Goal: Task Accomplishment & Management: Manage account settings

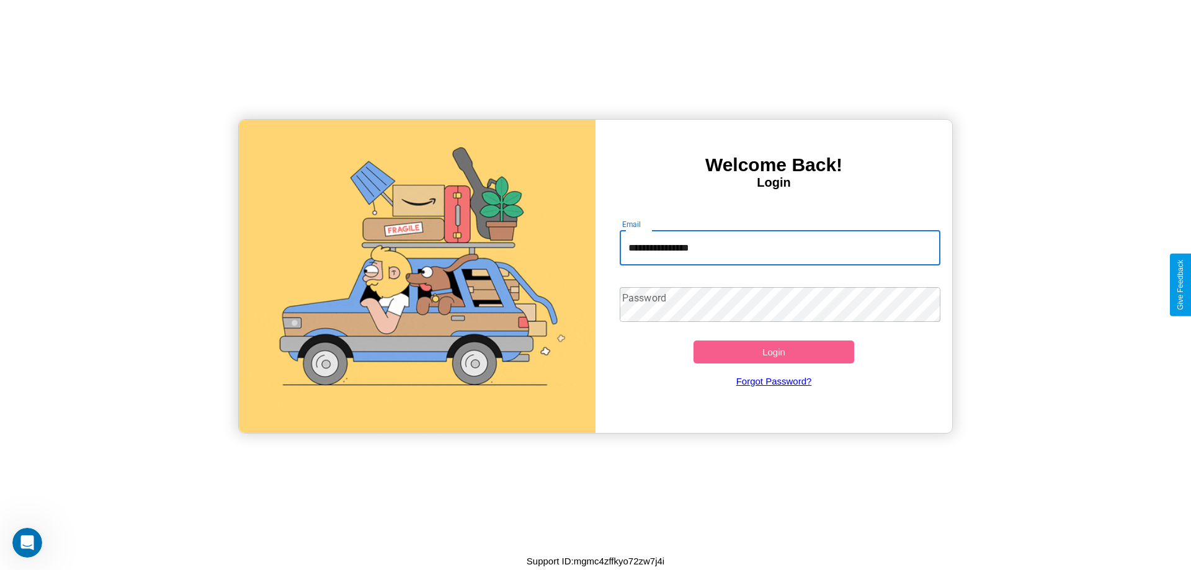
type input "**********"
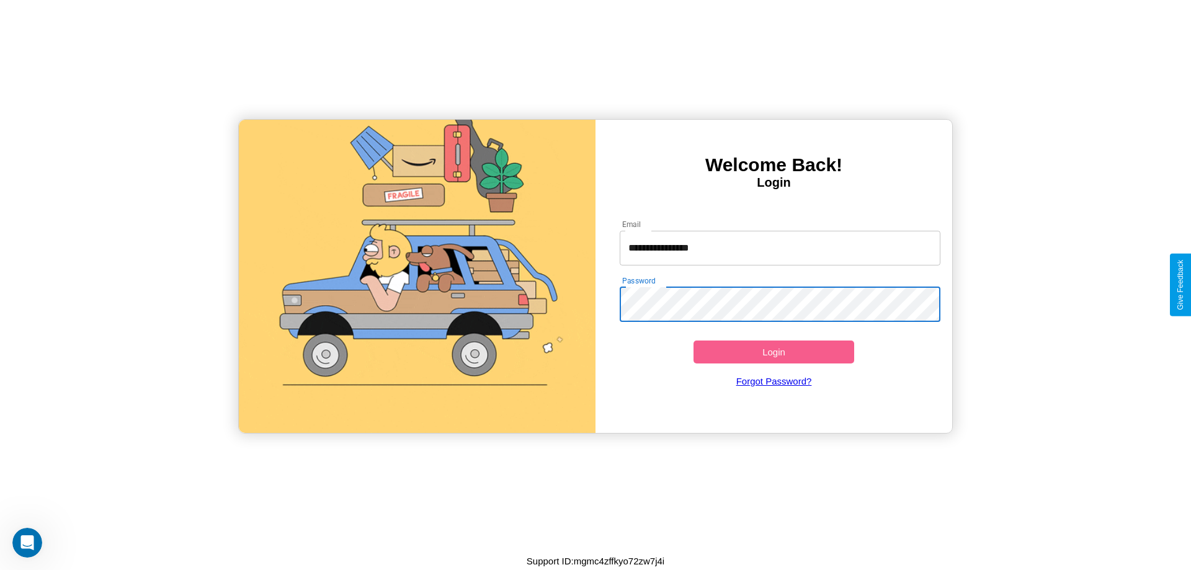
click at [774, 352] on button "Login" at bounding box center [773, 352] width 161 height 23
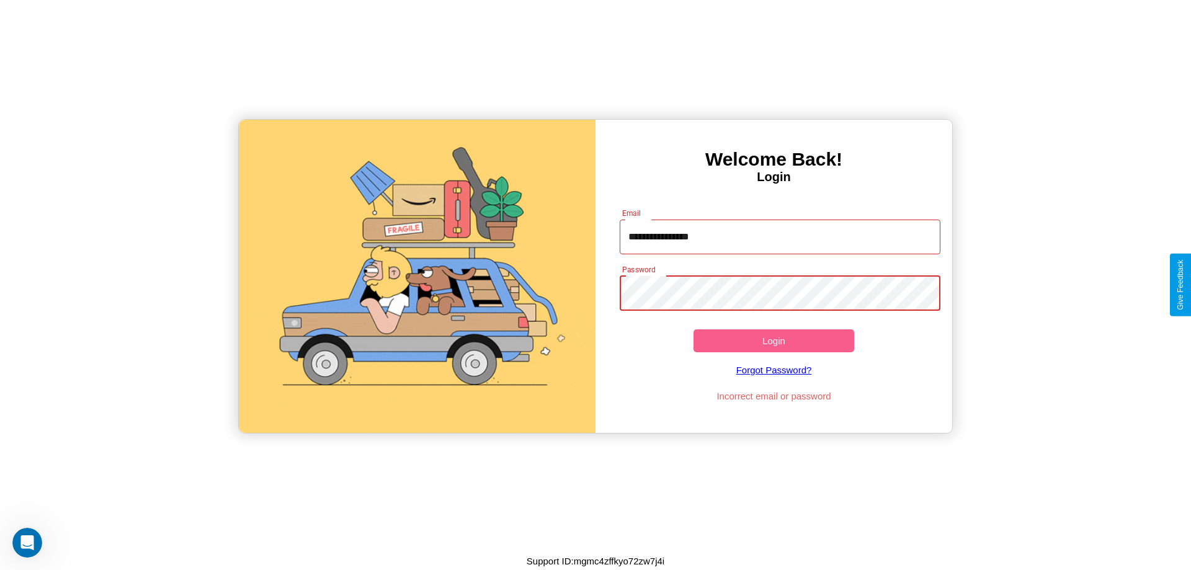
click at [774, 341] on button "Login" at bounding box center [773, 340] width 161 height 23
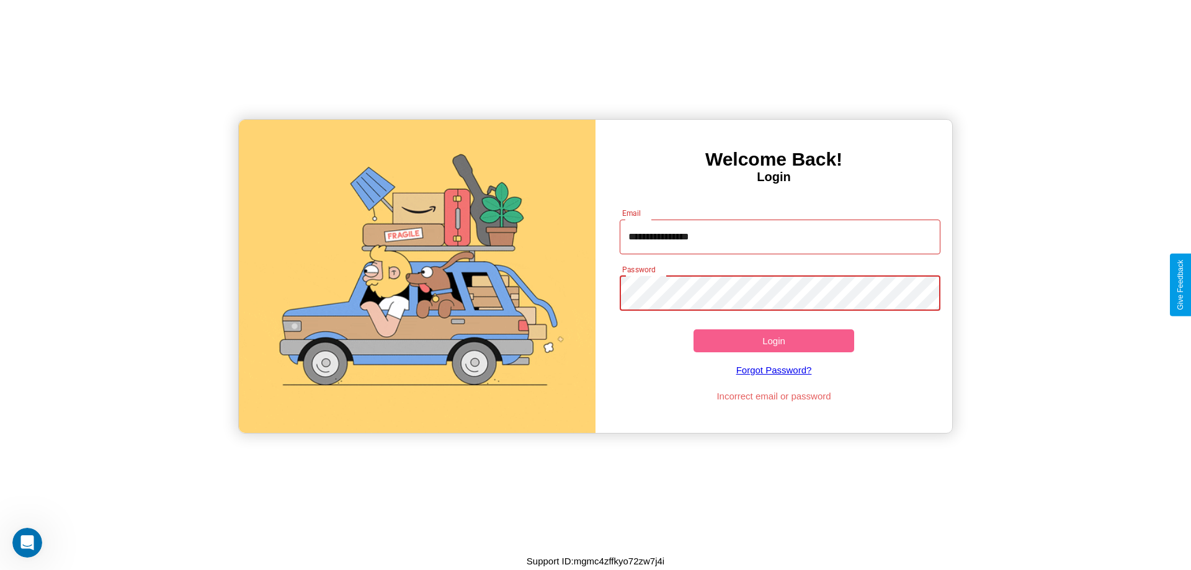
click at [774, 341] on button "Login" at bounding box center [773, 340] width 161 height 23
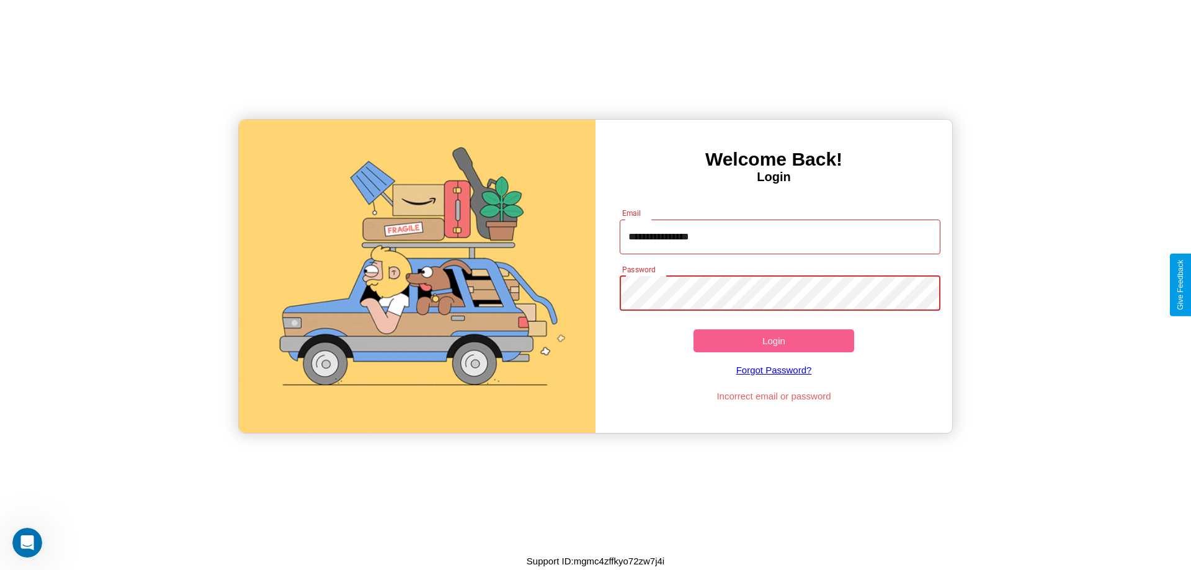
click at [774, 341] on button "Login" at bounding box center [773, 340] width 161 height 23
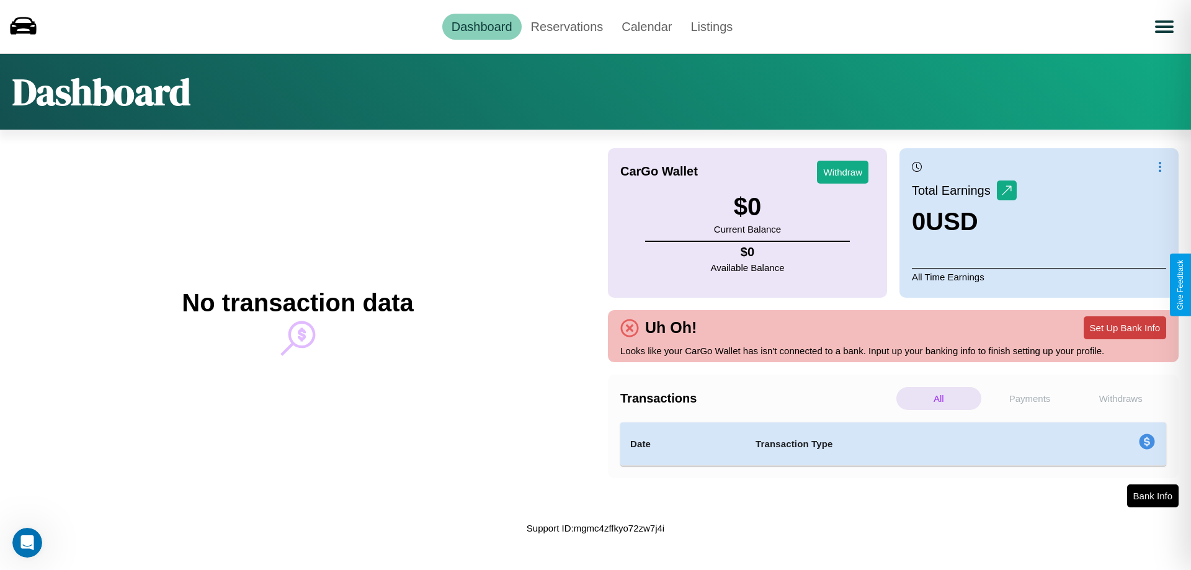
click at [1125, 328] on button "Set Up Bank Info" at bounding box center [1125, 327] width 83 height 23
